Goal: Task Accomplishment & Management: Complete application form

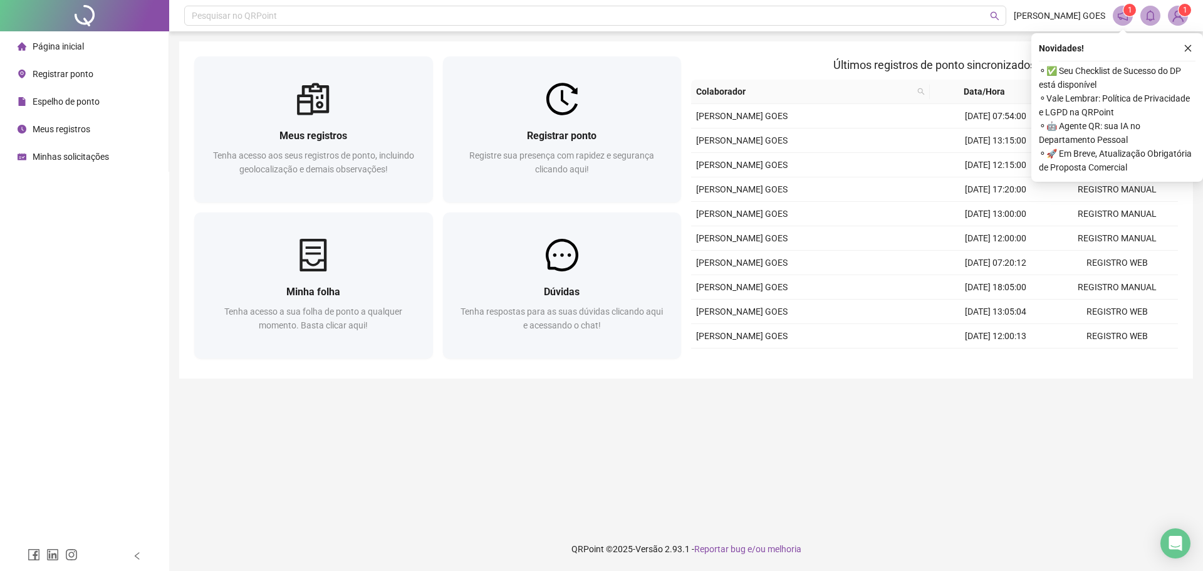
click at [581, 192] on div "Registrar ponto Registre sua presença com rapidez e segurança clicando aqui!" at bounding box center [562, 158] width 239 height 87
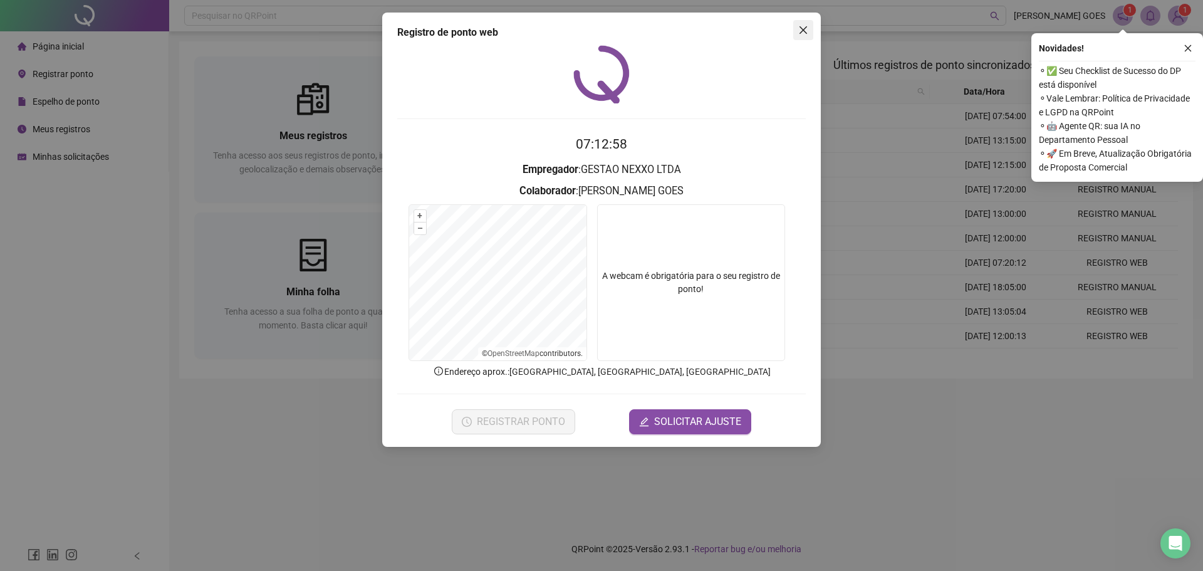
click at [806, 35] on button "Close" at bounding box center [803, 30] width 20 height 20
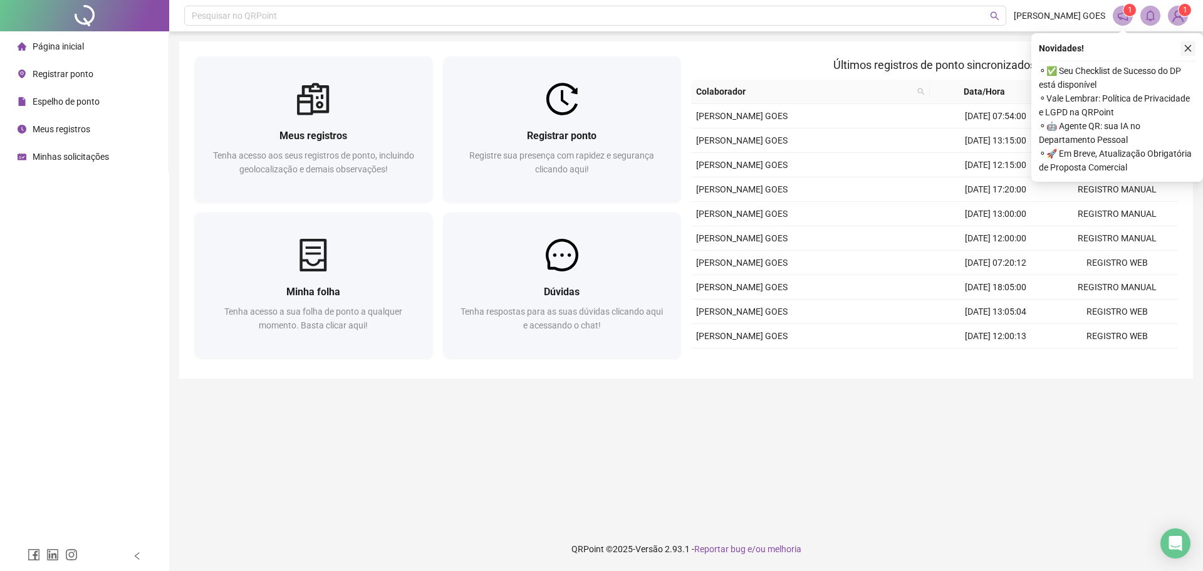
click at [1187, 43] on button "button" at bounding box center [1188, 48] width 15 height 15
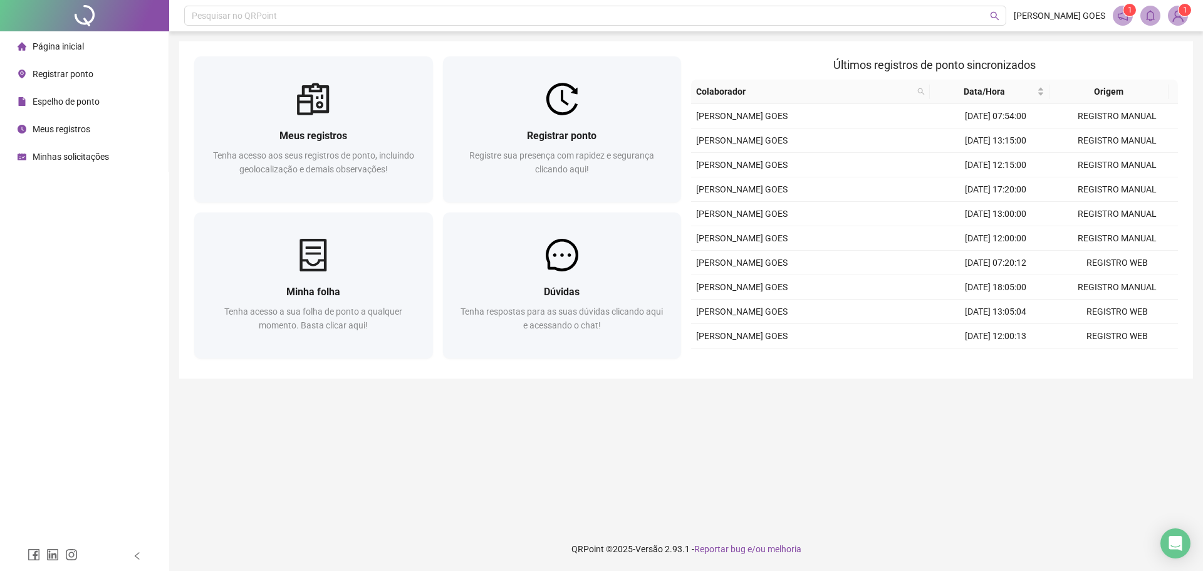
click at [70, 128] on span "Meus registros" at bounding box center [62, 129] width 58 height 10
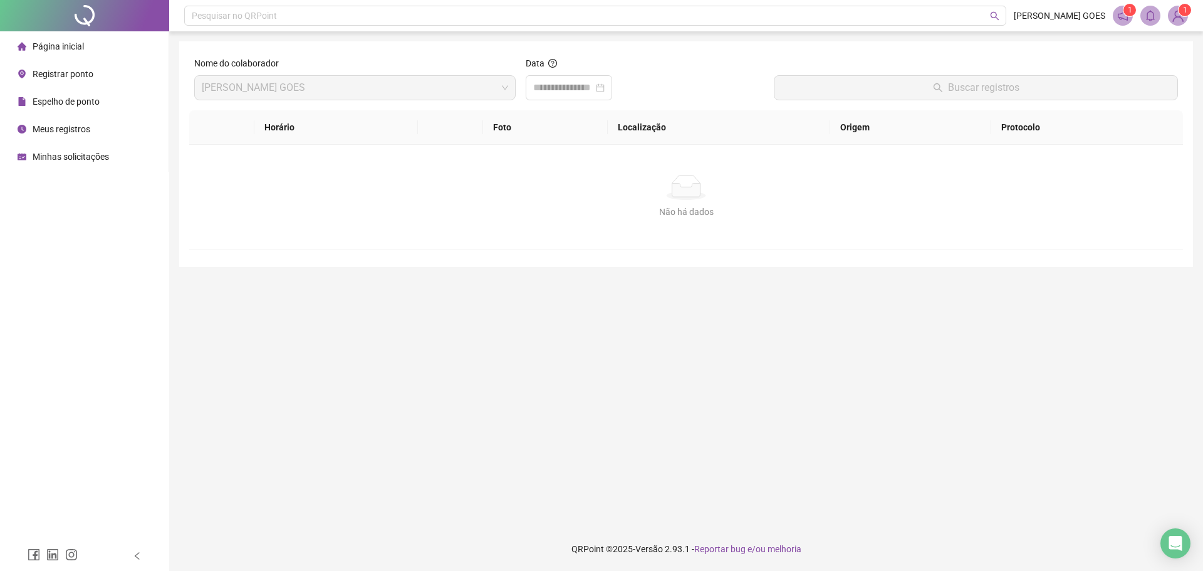
click at [83, 100] on span "Espelho de ponto" at bounding box center [66, 101] width 67 height 10
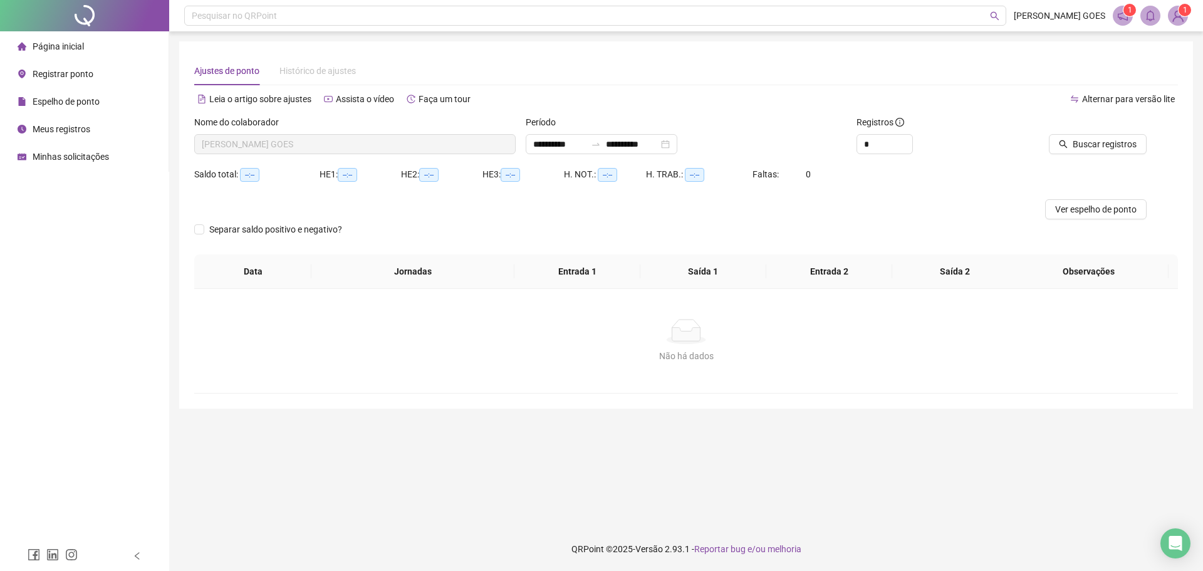
type input "**********"
click at [1095, 145] on span "Buscar registros" at bounding box center [1105, 144] width 64 height 14
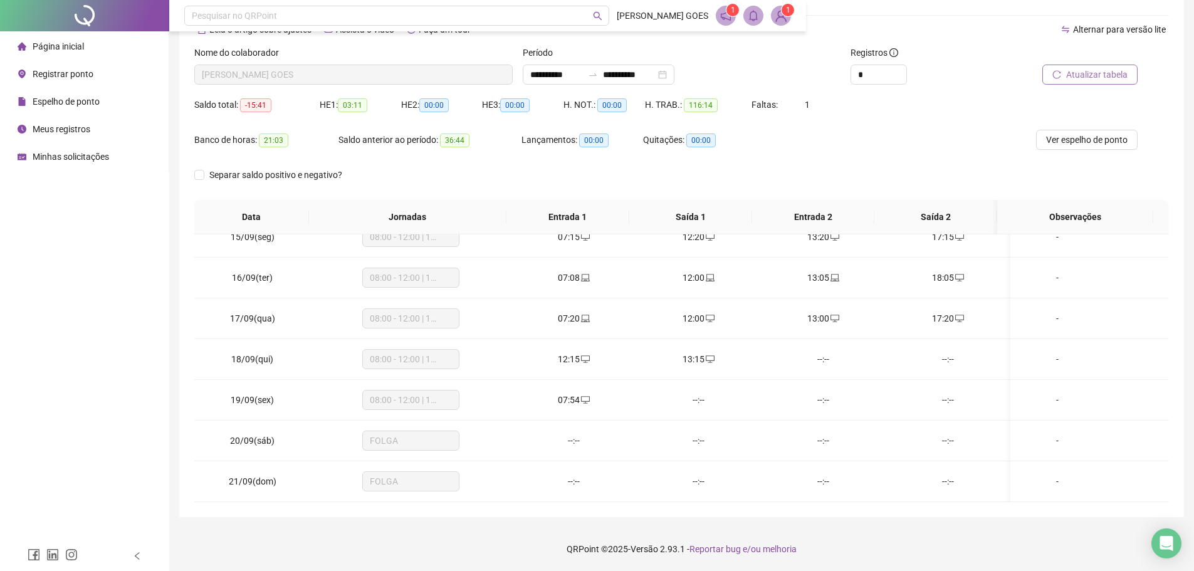
scroll to position [588, 0]
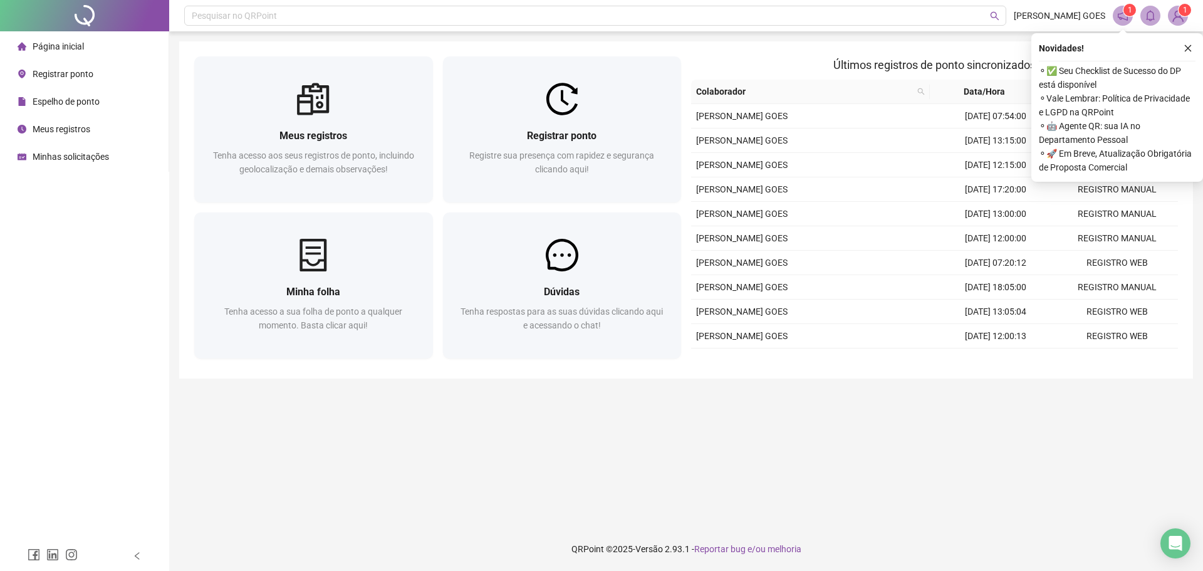
drag, startPoint x: 1004, startPoint y: 418, endPoint x: 954, endPoint y: 600, distance: 189.1
click at [954, 570] on html "Página inicial Registrar ponto Espelho de ponto Meus registros Minhas solicitaç…" at bounding box center [601, 285] width 1203 height 571
click at [1184, 45] on icon "close" at bounding box center [1188, 48] width 9 height 9
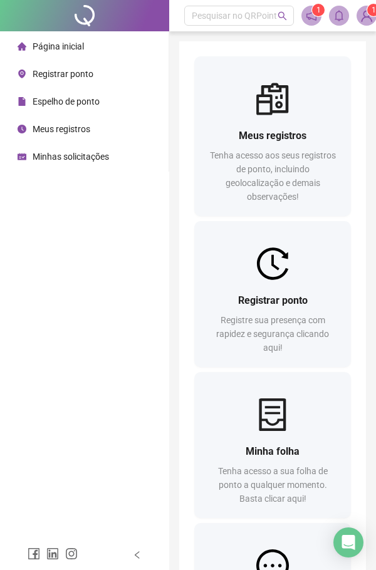
click at [66, 157] on span "Minhas solicitações" at bounding box center [71, 157] width 76 height 10
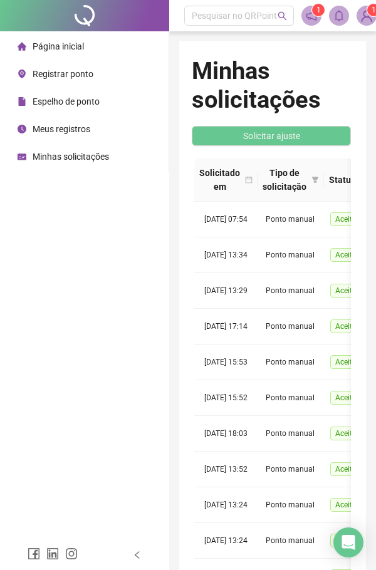
click at [61, 70] on span "Registrar ponto" at bounding box center [63, 74] width 61 height 10
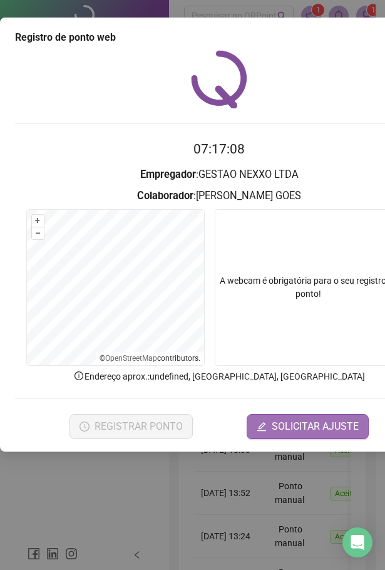
click at [302, 424] on span "SOLICITAR AJUSTE" at bounding box center [315, 426] width 87 height 15
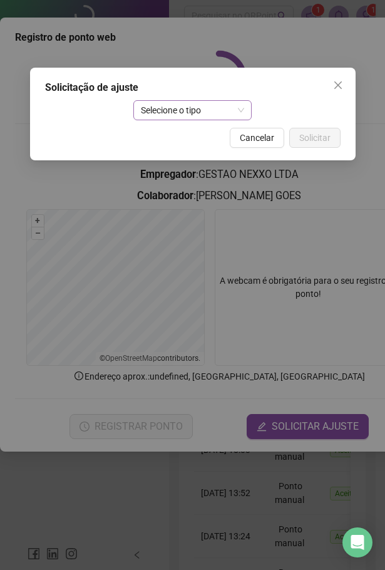
click at [174, 114] on span "Selecione o tipo" at bounding box center [192, 110] width 103 height 19
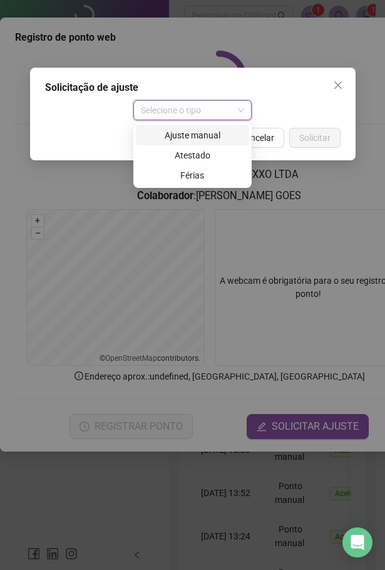
click at [182, 138] on div "Ajuste manual" at bounding box center [192, 135] width 98 height 14
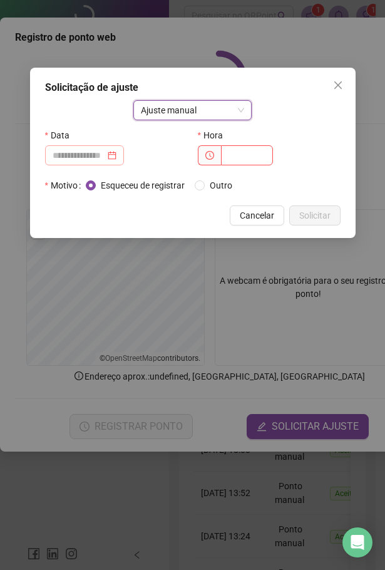
click at [124, 155] on div at bounding box center [84, 155] width 79 height 20
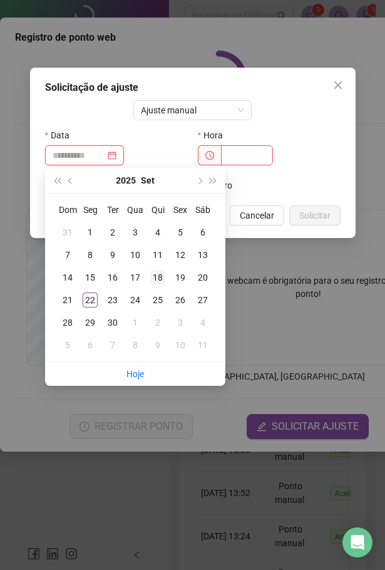
type input "**********"
click at [160, 281] on div "18" at bounding box center [157, 277] width 15 height 15
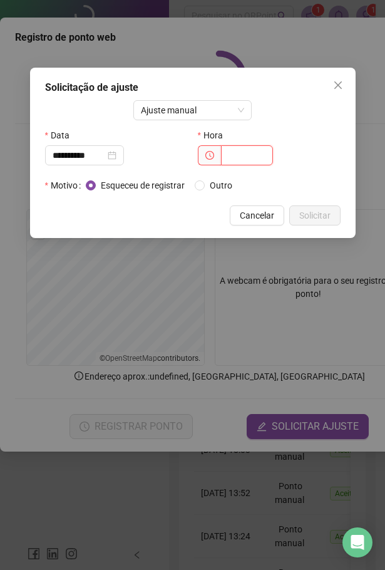
click at [241, 151] on input "text" at bounding box center [247, 155] width 52 height 20
click at [243, 160] on input "text" at bounding box center [247, 155] width 52 height 20
type input "*****"
click at [318, 214] on span "Solicitar" at bounding box center [315, 216] width 31 height 14
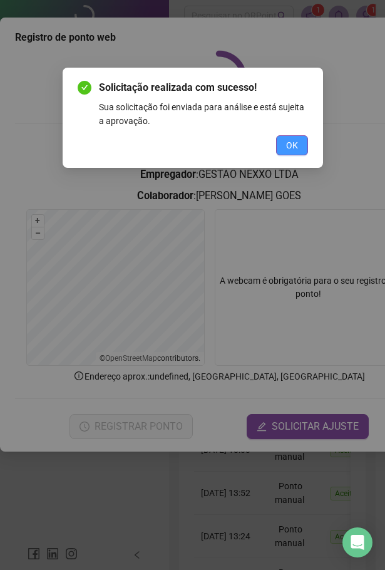
click at [289, 144] on span "OK" at bounding box center [292, 145] width 12 height 14
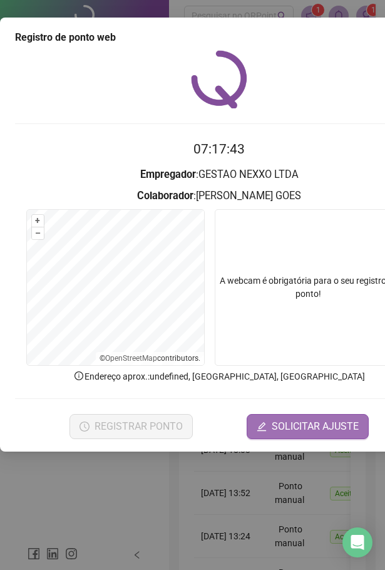
click at [291, 434] on span "SOLICITAR AJUSTE" at bounding box center [315, 426] width 87 height 15
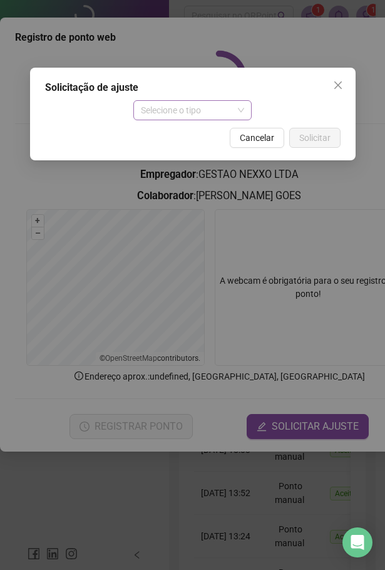
click at [179, 116] on span "Selecione o tipo" at bounding box center [192, 110] width 103 height 19
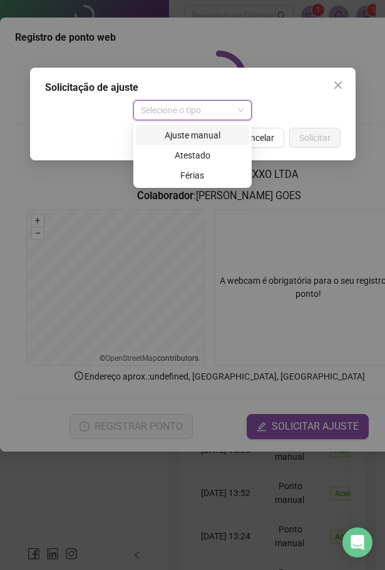
click at [177, 138] on div "Ajuste manual" at bounding box center [192, 135] width 98 height 14
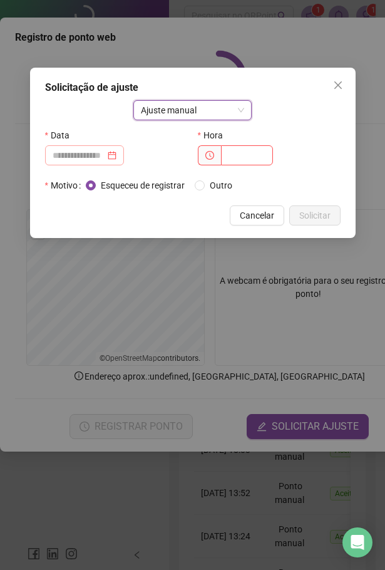
click at [117, 155] on div at bounding box center [85, 156] width 64 height 14
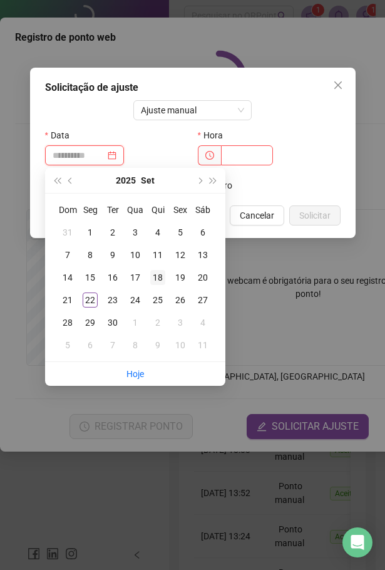
type input "**********"
click at [158, 277] on div "18" at bounding box center [157, 277] width 15 height 15
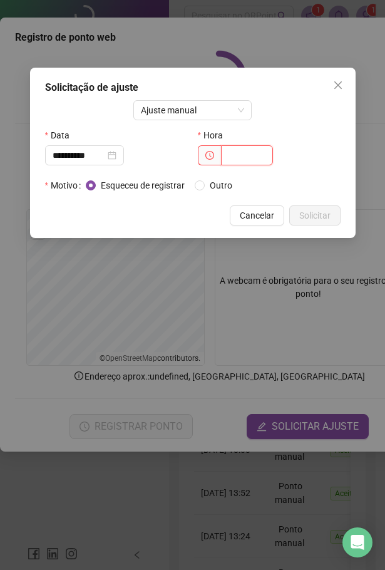
click at [256, 157] on input "text" at bounding box center [247, 155] width 52 height 20
click at [251, 157] on input "text" at bounding box center [247, 155] width 52 height 20
type input "*****"
click at [315, 212] on span "Solicitar" at bounding box center [315, 216] width 31 height 14
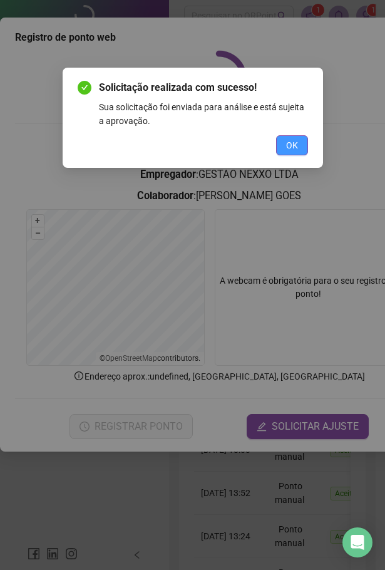
click at [304, 147] on button "OK" at bounding box center [292, 145] width 32 height 20
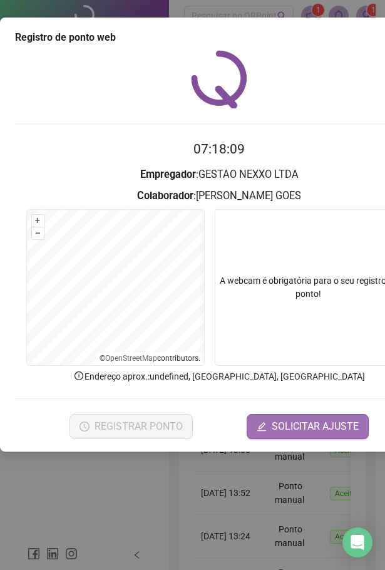
click at [276, 425] on span "SOLICITAR AJUSTE" at bounding box center [315, 426] width 87 height 15
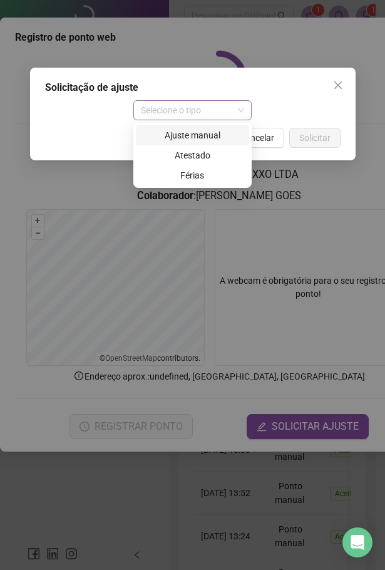
click at [221, 112] on span "Selecione o tipo" at bounding box center [192, 110] width 103 height 19
click at [197, 139] on div "Ajuste manual" at bounding box center [192, 135] width 98 height 14
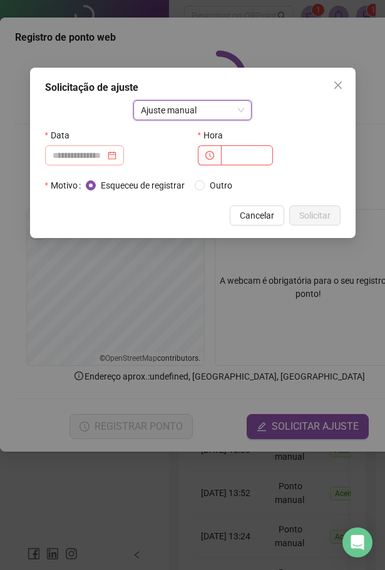
click at [117, 156] on div at bounding box center [85, 156] width 64 height 14
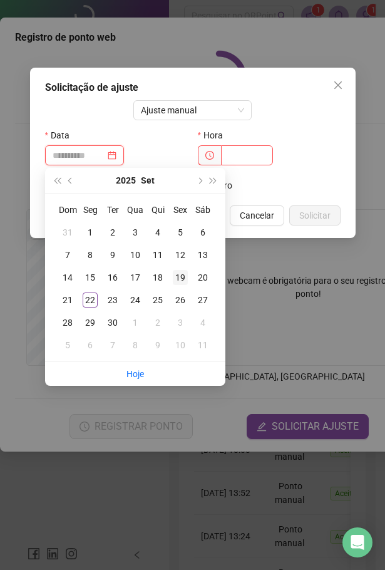
type input "**********"
click at [181, 278] on div "19" at bounding box center [180, 277] width 15 height 15
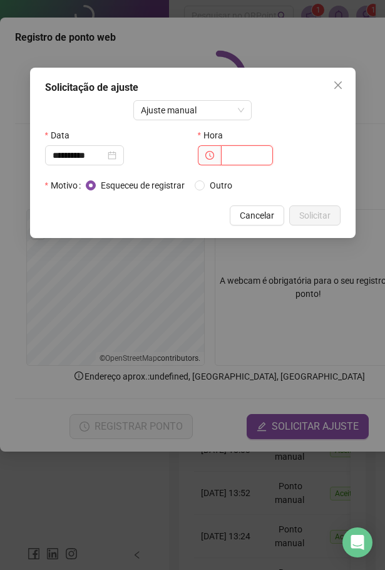
click at [234, 159] on input "text" at bounding box center [247, 155] width 52 height 20
click at [264, 481] on div "**********" at bounding box center [192, 285] width 385 height 570
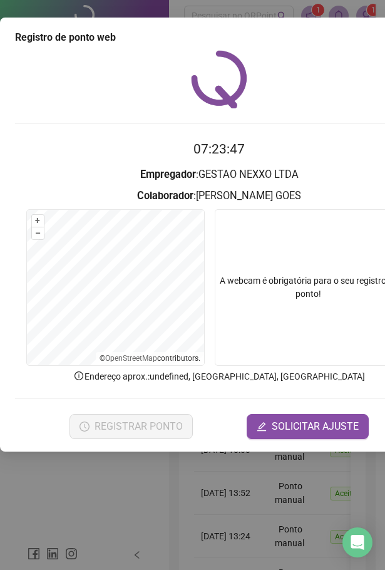
click at [216, 526] on div "Registro de ponto web 07:23:47 Empregador : GESTAO NEXXO LTDA Colaborador : GAB…" at bounding box center [192, 285] width 385 height 570
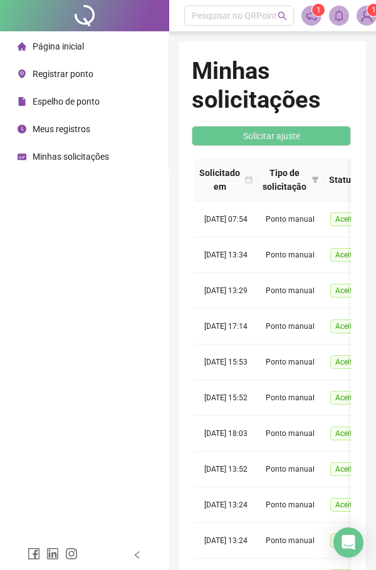
click at [64, 159] on span "Minhas solicitações" at bounding box center [71, 157] width 76 height 10
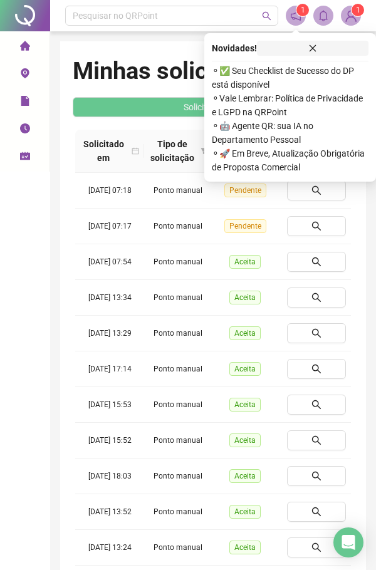
click at [317, 49] on icon "close" at bounding box center [312, 48] width 9 height 9
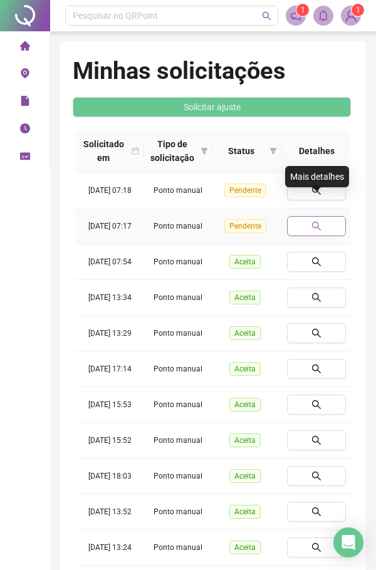
click at [313, 222] on icon "search" at bounding box center [316, 226] width 9 height 9
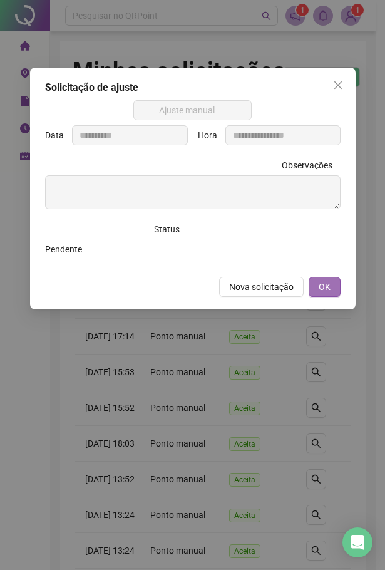
click at [325, 286] on span "OK" at bounding box center [325, 287] width 12 height 14
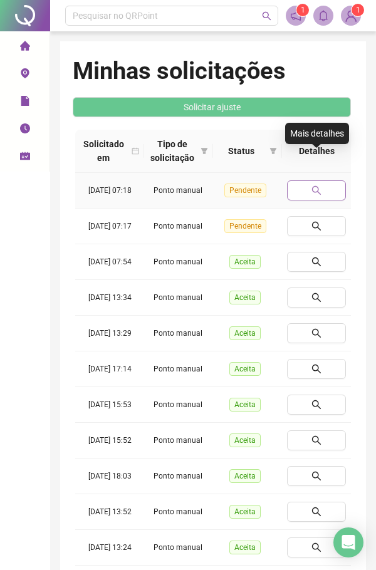
click at [315, 180] on button "button" at bounding box center [316, 190] width 59 height 20
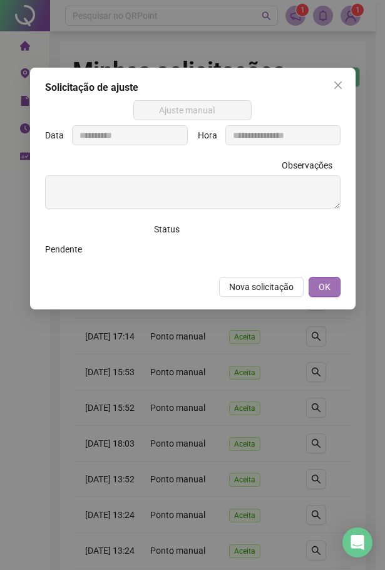
click at [330, 290] on span "OK" at bounding box center [325, 287] width 12 height 14
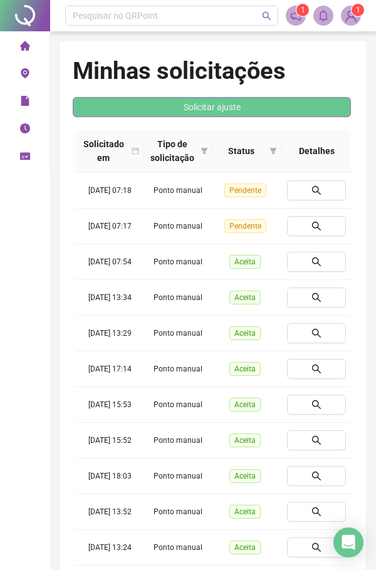
click at [241, 100] on span "Solicitar ajuste" at bounding box center [212, 107] width 57 height 14
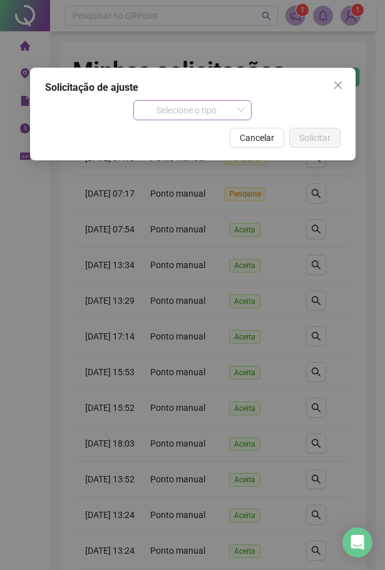
click at [194, 105] on span "Selecione o tipo" at bounding box center [192, 110] width 103 height 19
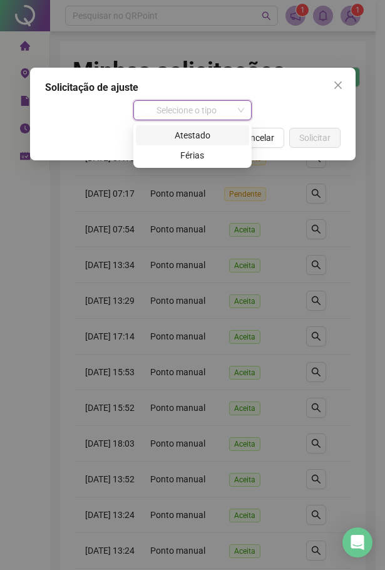
click at [271, 103] on div "Selecione o tipo" at bounding box center [193, 110] width 296 height 20
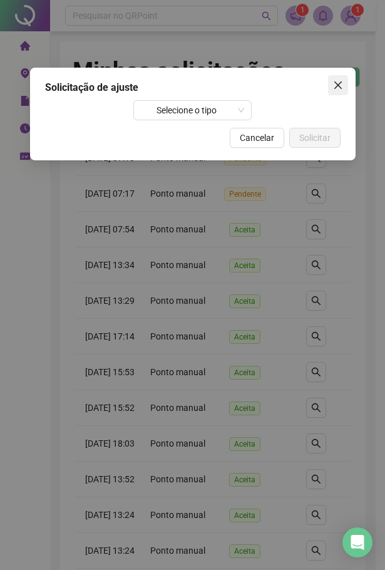
click at [338, 81] on icon "close" at bounding box center [338, 85] width 10 height 10
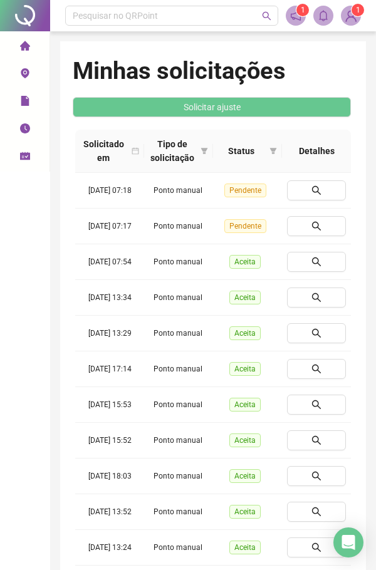
click at [24, 50] on icon "home" at bounding box center [24, 45] width 10 height 9
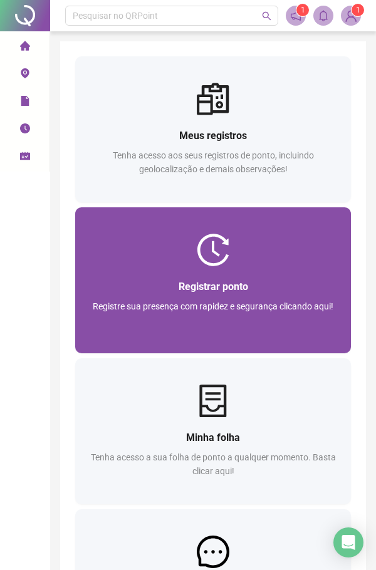
click at [230, 239] on div at bounding box center [213, 250] width 276 height 33
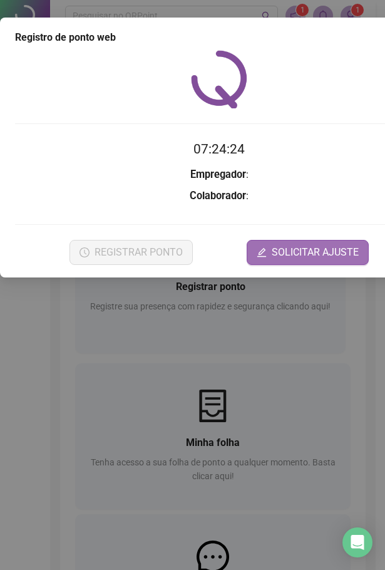
click at [264, 249] on icon "edit" at bounding box center [262, 253] width 10 height 10
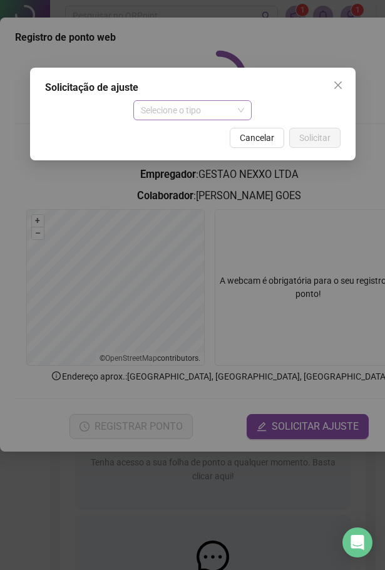
click at [213, 120] on div "Selecione o tipo" at bounding box center [192, 110] width 118 height 20
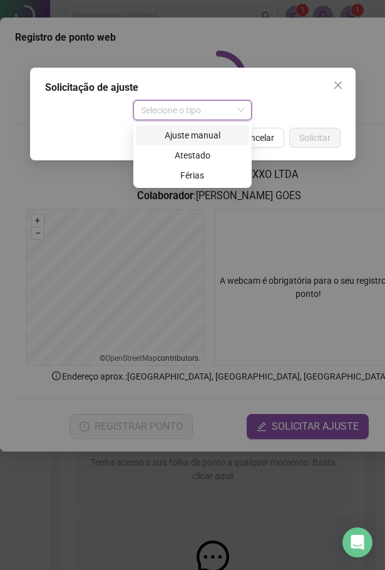
click at [191, 137] on div "Ajuste manual" at bounding box center [192, 135] width 98 height 14
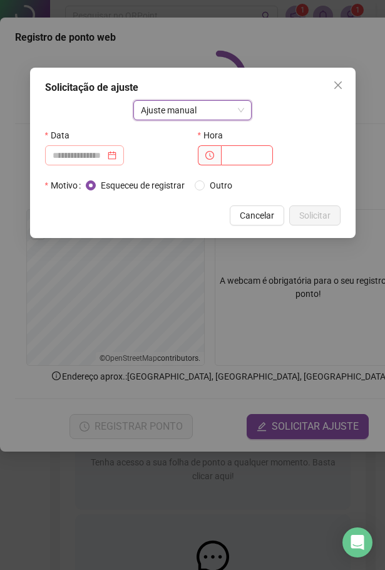
click at [117, 154] on div at bounding box center [85, 156] width 64 height 14
click at [117, 158] on div at bounding box center [85, 156] width 64 height 14
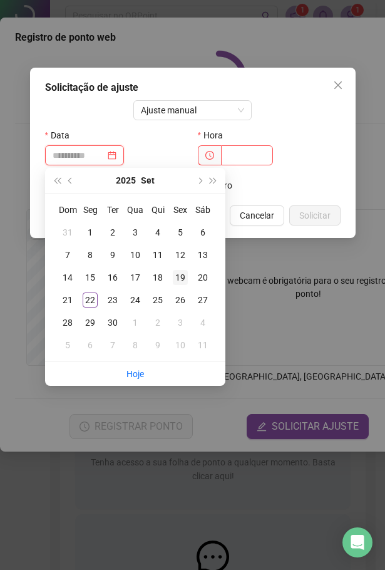
type input "**********"
click at [183, 281] on div "19" at bounding box center [180, 277] width 15 height 15
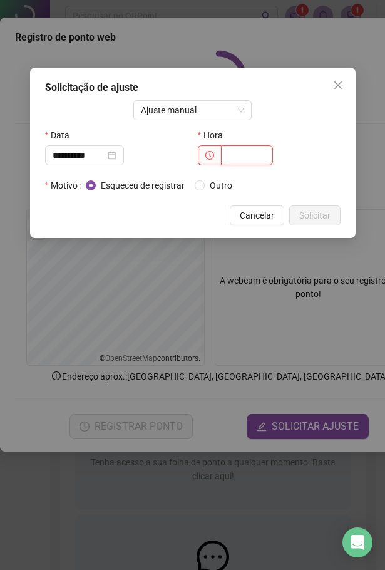
click at [233, 158] on input "text" at bounding box center [247, 155] width 52 height 20
type input "*****"
click at [319, 214] on span "Solicitar" at bounding box center [315, 216] width 31 height 14
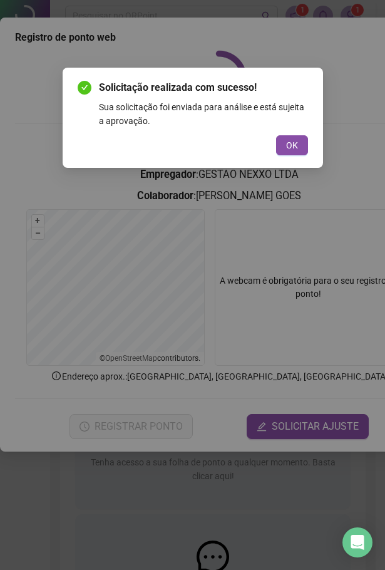
click at [301, 159] on div "Solicitação realizada com sucesso! Sua solicitação foi enviada para análise e e…" at bounding box center [193, 118] width 261 height 100
click at [291, 145] on span "OK" at bounding box center [292, 145] width 12 height 14
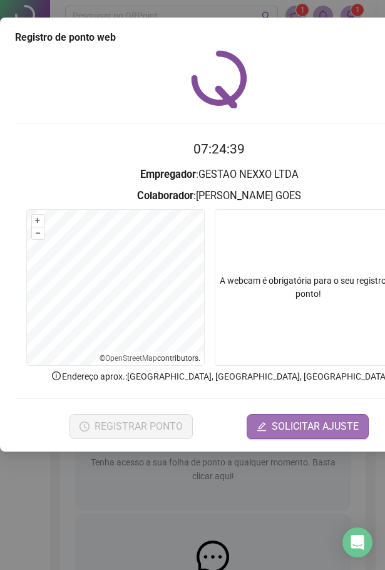
click at [319, 423] on span "SOLICITAR AJUSTE" at bounding box center [315, 426] width 87 height 15
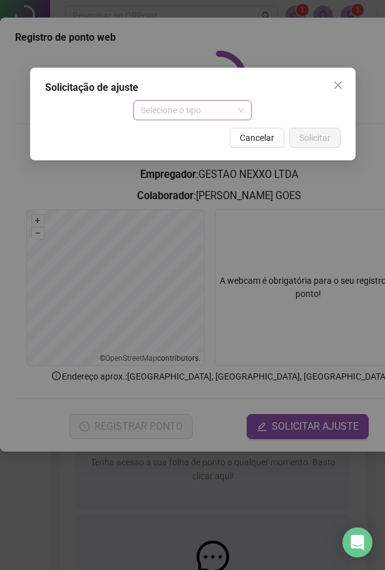
click at [185, 112] on span "Selecione o tipo" at bounding box center [192, 110] width 103 height 19
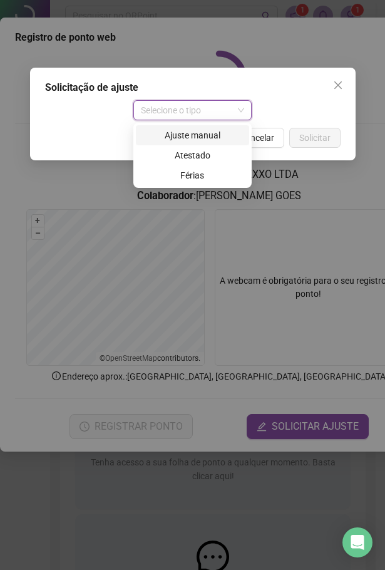
click at [179, 132] on div "Ajuste manual" at bounding box center [192, 135] width 98 height 14
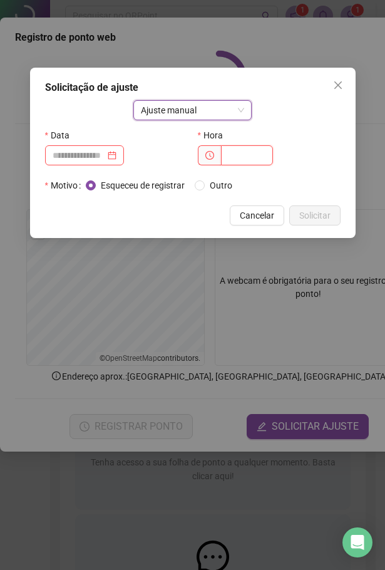
click at [234, 149] on input "text" at bounding box center [247, 155] width 52 height 20
click at [117, 156] on div at bounding box center [85, 156] width 64 height 14
type input "*****"
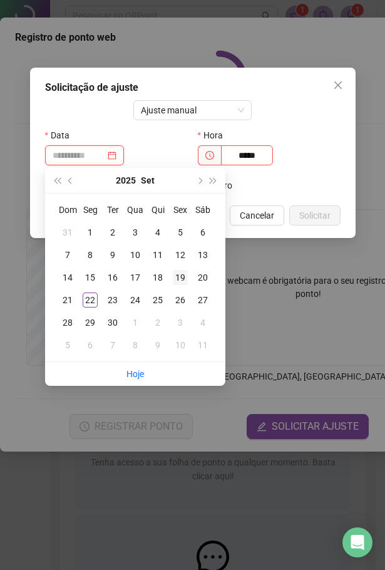
type input "**********"
click at [182, 276] on div "19" at bounding box center [180, 277] width 15 height 15
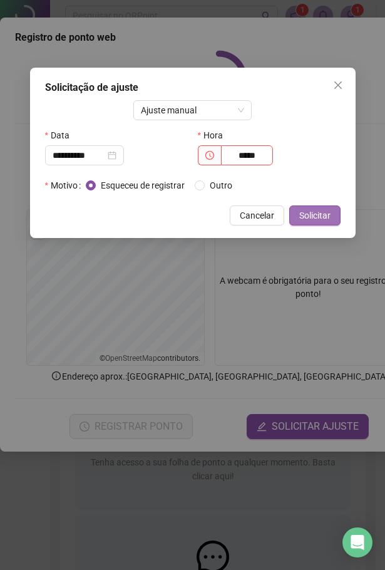
click at [325, 215] on span "Solicitar" at bounding box center [315, 216] width 31 height 14
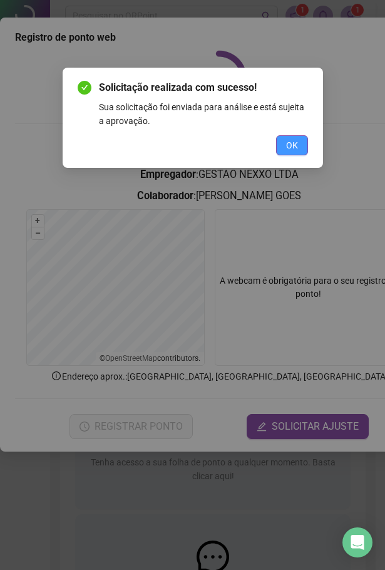
click at [297, 145] on span "OK" at bounding box center [292, 145] width 12 height 14
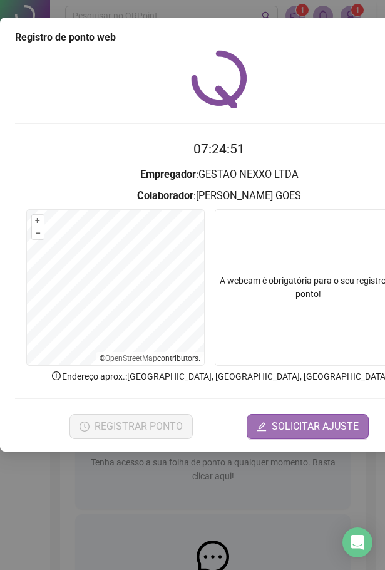
click at [294, 421] on span "SOLICITAR AJUSTE" at bounding box center [315, 426] width 87 height 15
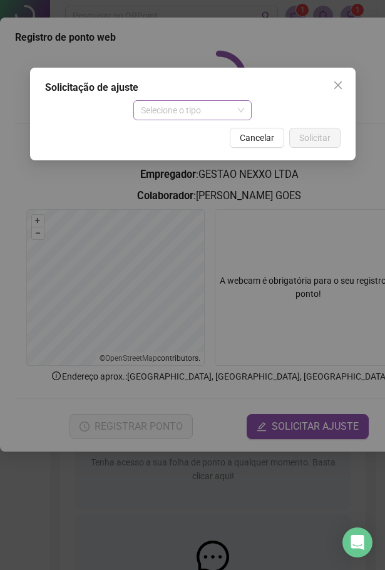
click at [215, 113] on span "Selecione o tipo" at bounding box center [192, 110] width 103 height 19
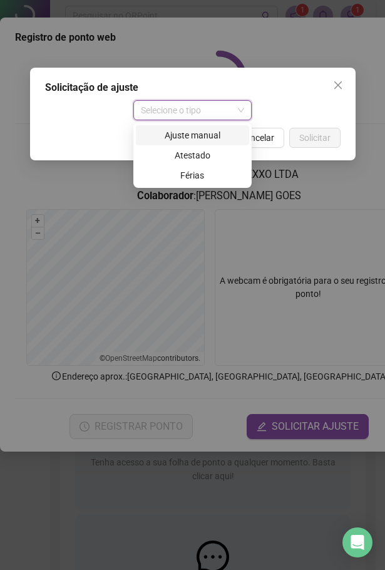
click at [201, 140] on div "Ajuste manual" at bounding box center [192, 135] width 98 height 14
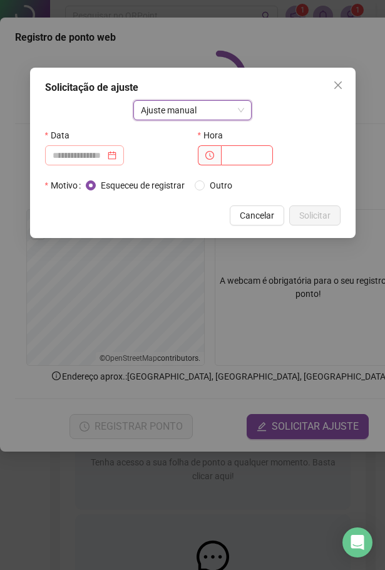
click at [117, 158] on div at bounding box center [85, 156] width 64 height 14
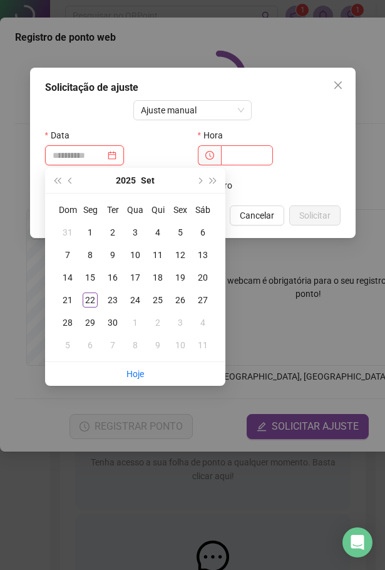
type input "**********"
click at [183, 272] on div "19" at bounding box center [180, 277] width 15 height 15
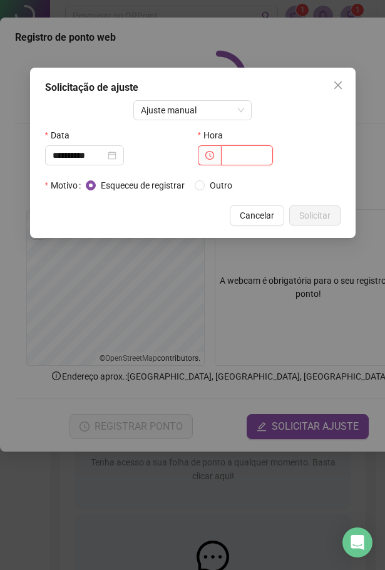
click at [229, 157] on input "text" at bounding box center [247, 155] width 52 height 20
type input "*****"
click at [327, 209] on span "Solicitar" at bounding box center [315, 216] width 31 height 14
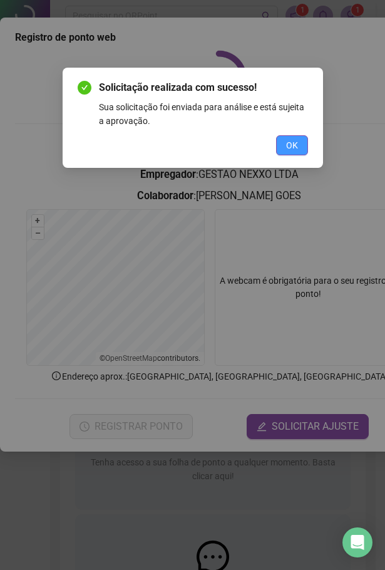
click at [299, 147] on button "OK" at bounding box center [292, 145] width 32 height 20
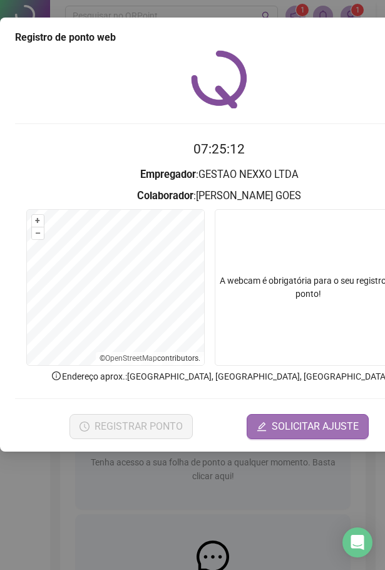
click at [267, 430] on icon "edit" at bounding box center [262, 427] width 10 height 10
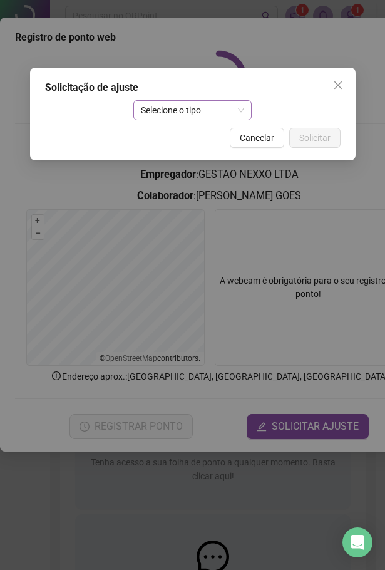
click at [199, 115] on span "Selecione o tipo" at bounding box center [192, 110] width 103 height 19
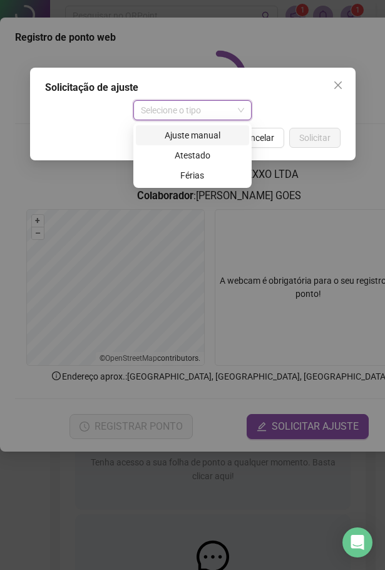
click at [185, 133] on div "Ajuste manual" at bounding box center [192, 135] width 98 height 14
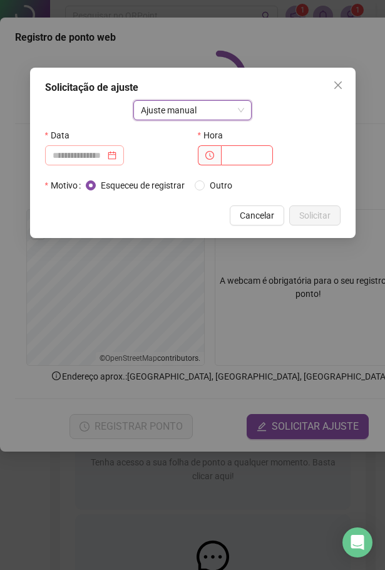
click at [117, 152] on div at bounding box center [85, 156] width 64 height 14
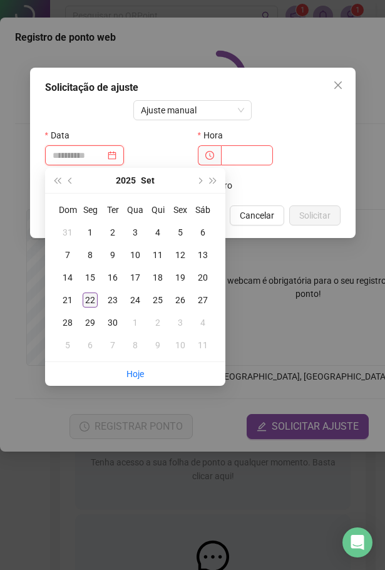
type input "**********"
click at [91, 299] on div "22" at bounding box center [90, 300] width 15 height 15
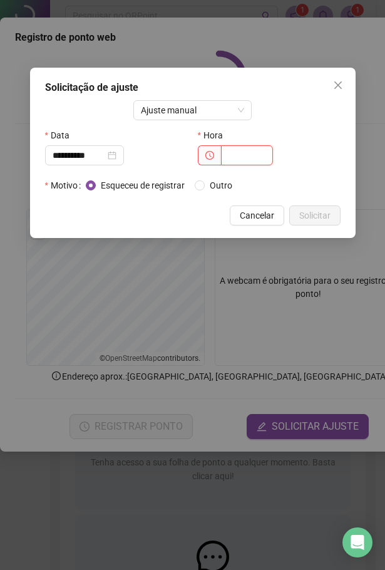
click at [249, 159] on input "text" at bounding box center [247, 155] width 52 height 20
type input "*****"
click at [301, 216] on span "Solicitar" at bounding box center [315, 216] width 31 height 14
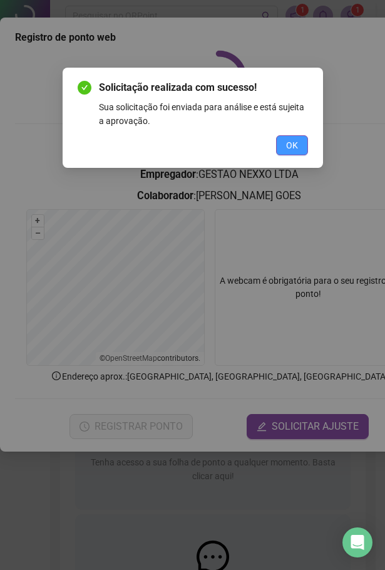
click at [299, 147] on button "OK" at bounding box center [292, 145] width 32 height 20
